Goal: Navigation & Orientation: Find specific page/section

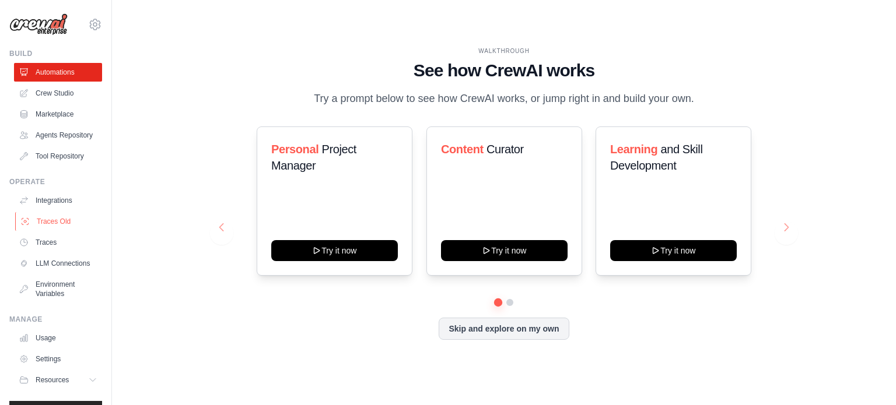
click at [42, 231] on link "Traces Old" at bounding box center [59, 221] width 88 height 19
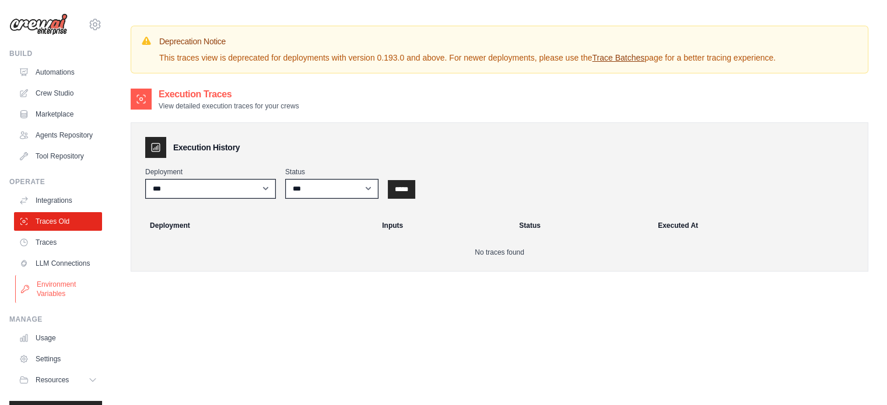
click at [41, 303] on link "Environment Variables" at bounding box center [59, 289] width 88 height 28
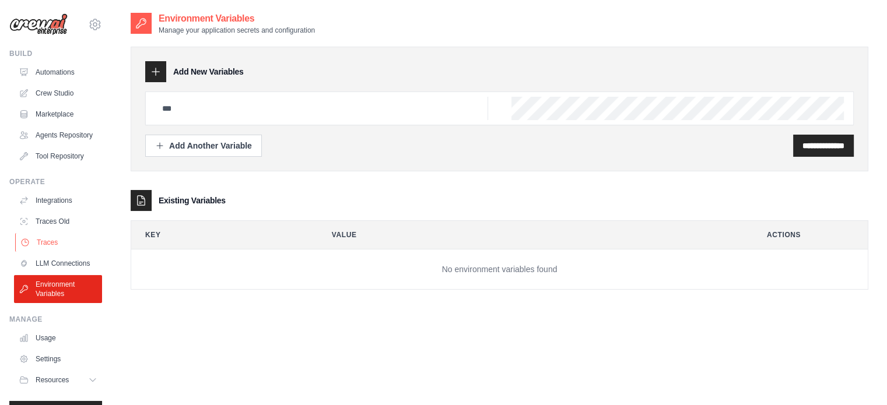
click at [62, 248] on link "Traces" at bounding box center [59, 242] width 88 height 19
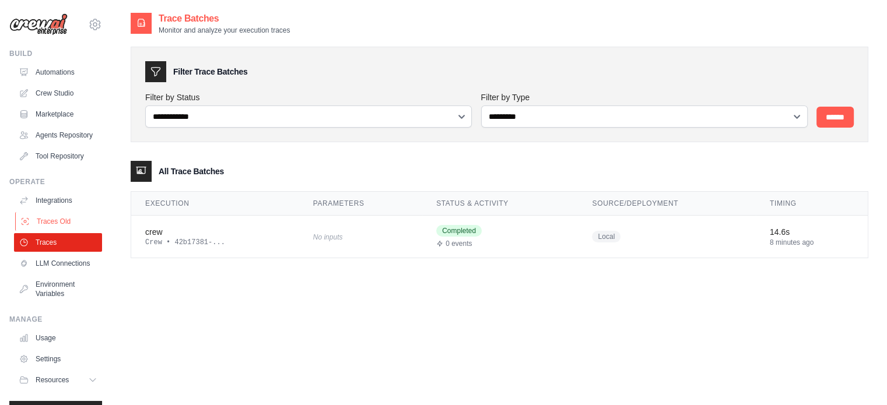
click at [46, 227] on link "Traces Old" at bounding box center [59, 221] width 88 height 19
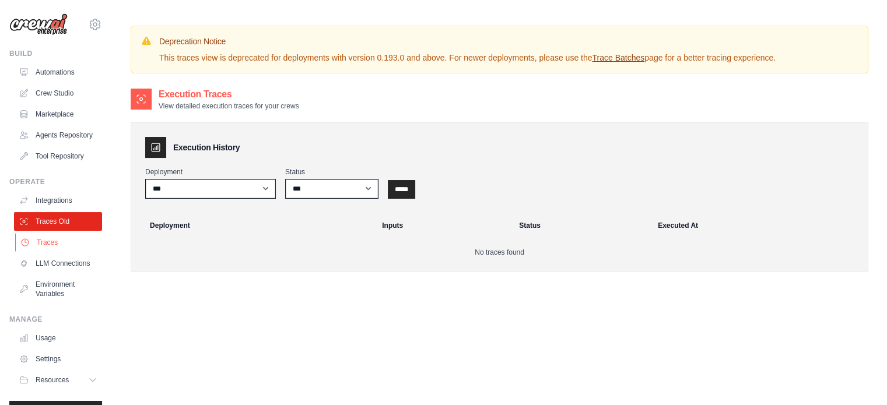
click at [61, 252] on link "Traces" at bounding box center [59, 242] width 88 height 19
